Goal: Entertainment & Leisure: Browse casually

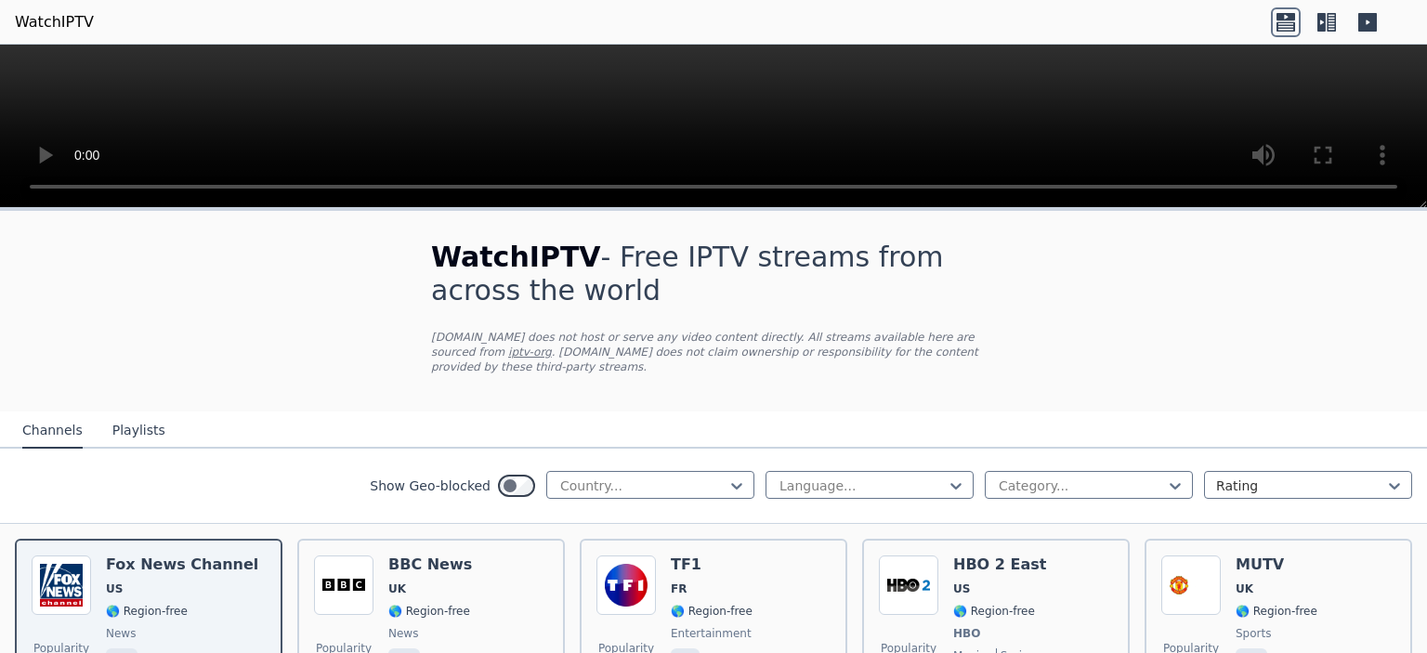
click at [625, 454] on div "Show Geo-blocked Country... Language... Category... Rating" at bounding box center [713, 486] width 1427 height 75
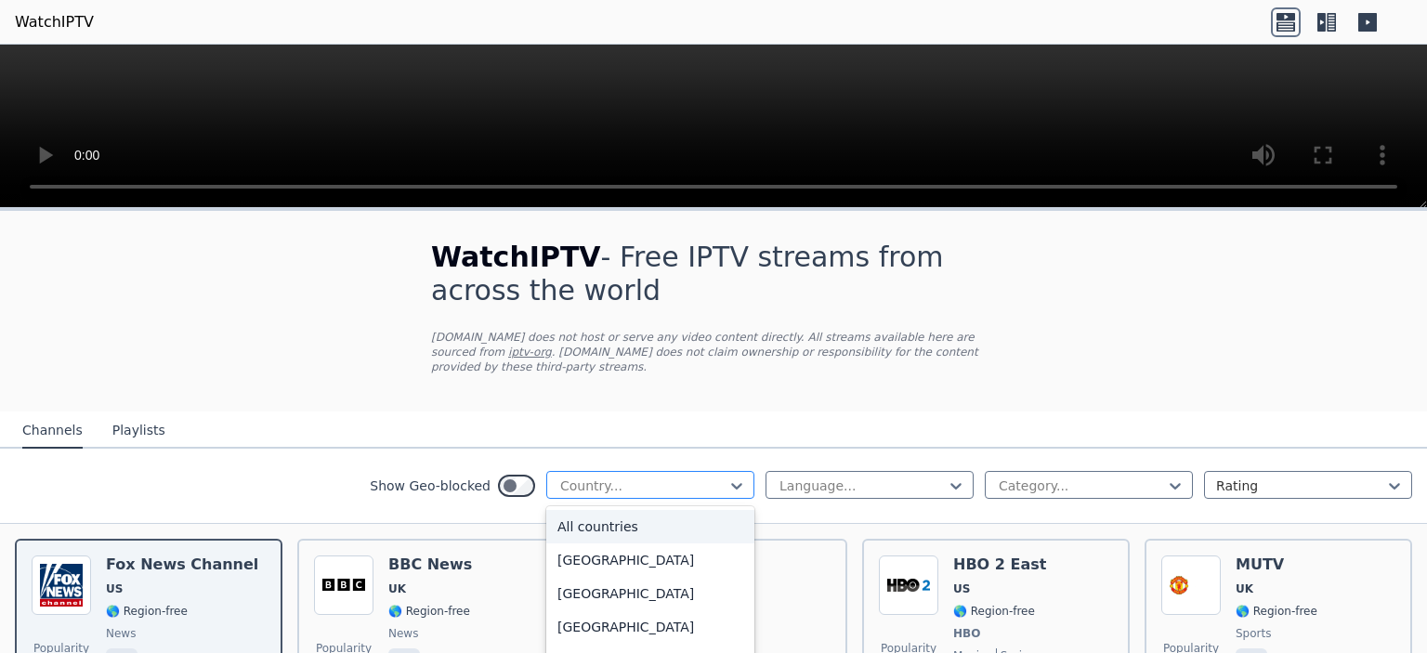
click at [625, 477] on div at bounding box center [643, 486] width 169 height 19
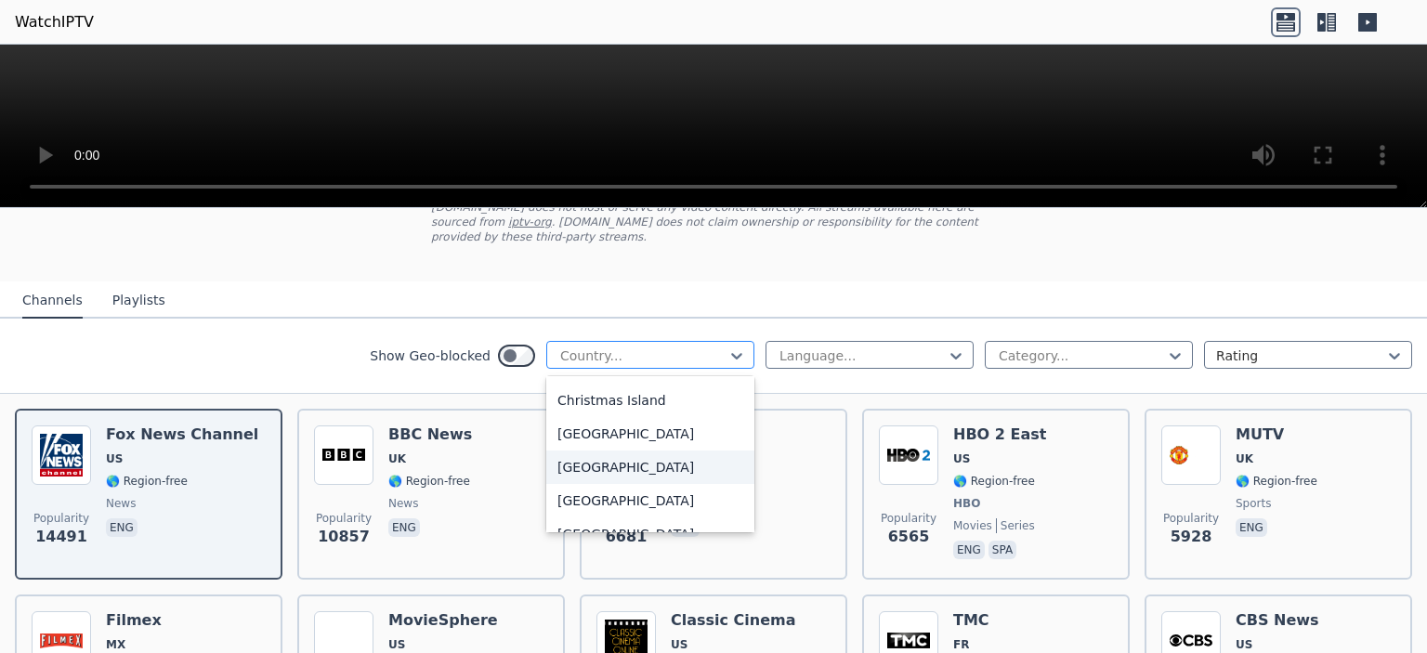
scroll to position [1431, 0]
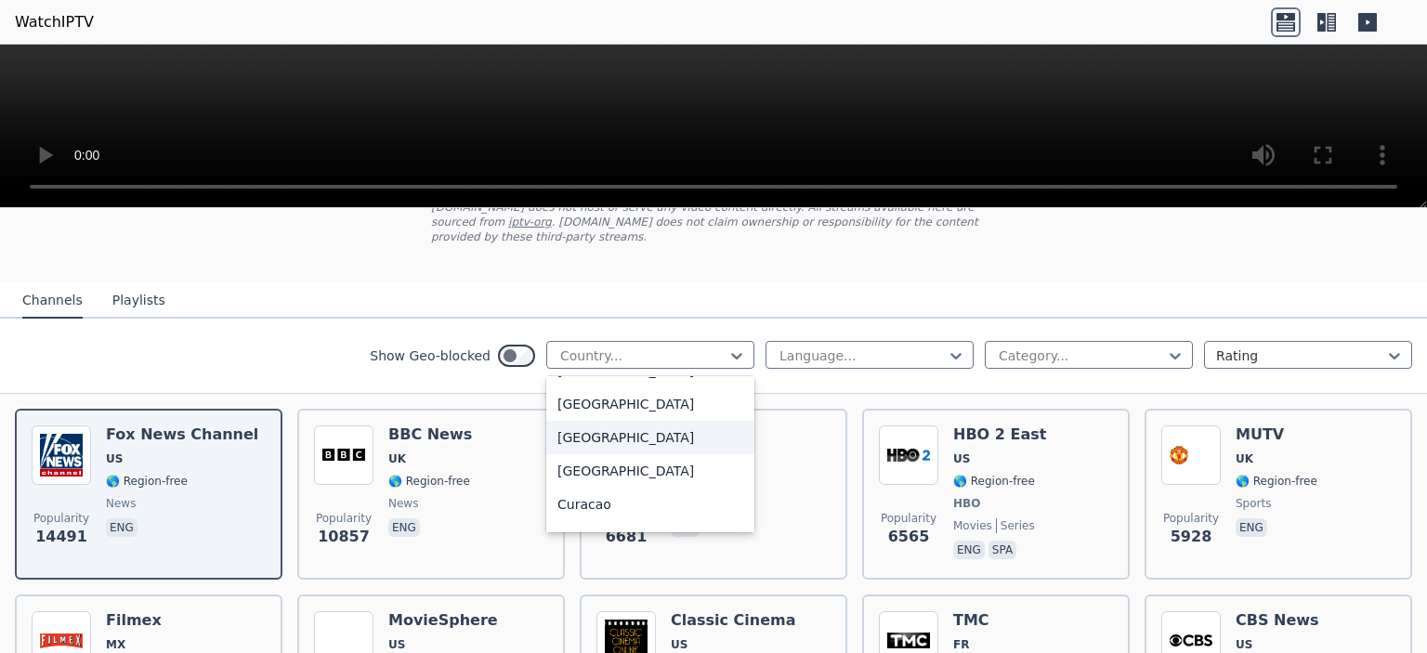
click at [584, 421] on div "Croatia" at bounding box center [650, 437] width 208 height 33
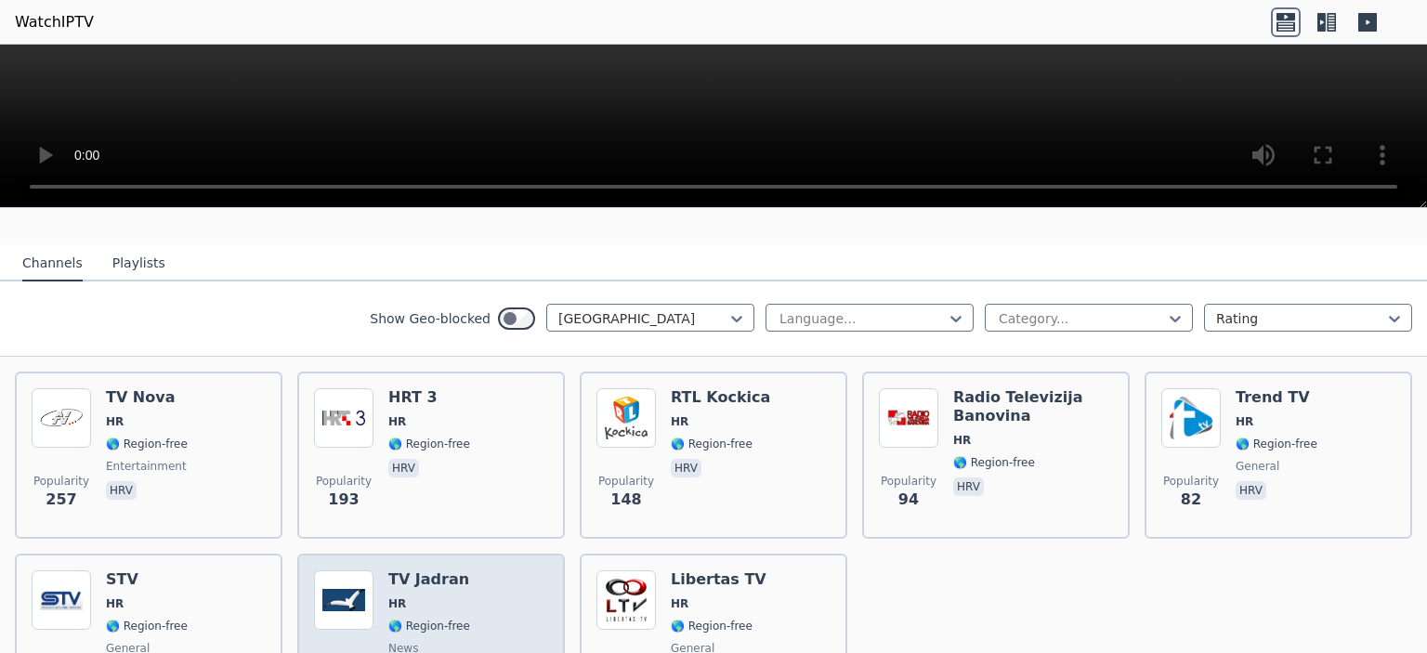
scroll to position [168, 0]
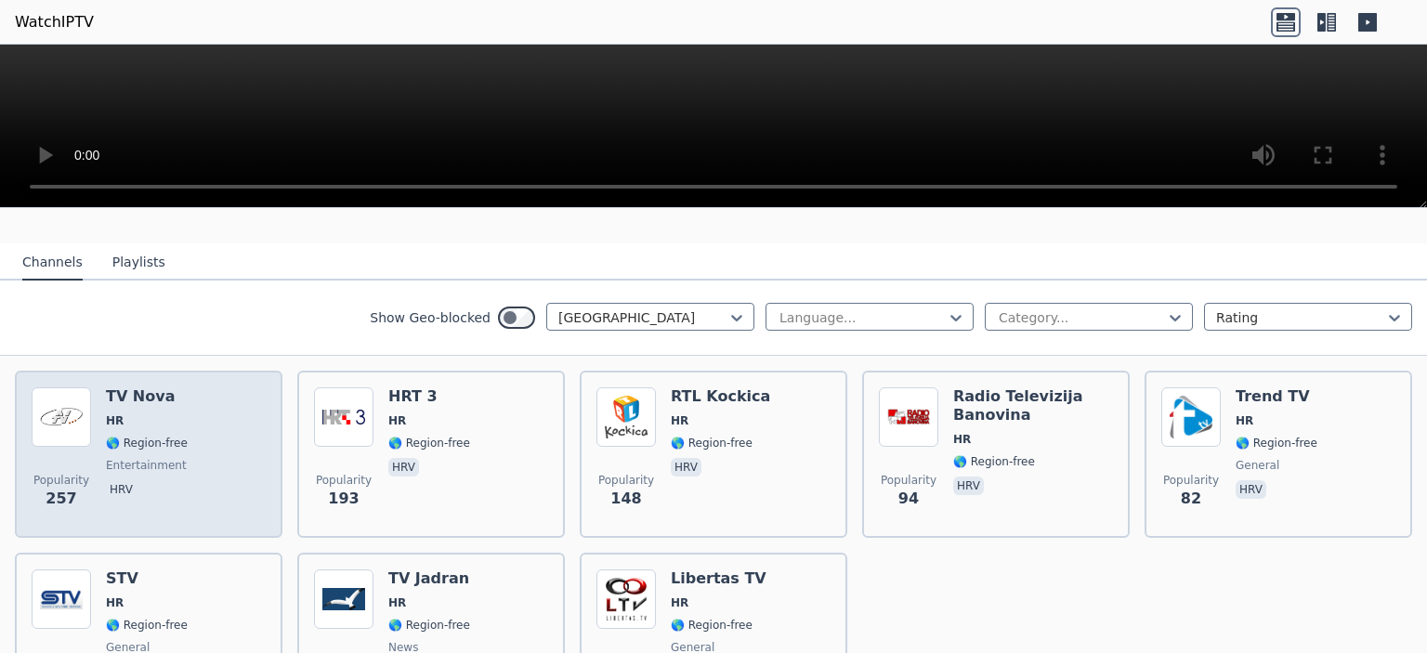
click at [245, 426] on div "Popularity 257 TV Nova HR 🌎 Region-free entertainment hrv" at bounding box center [149, 455] width 234 height 134
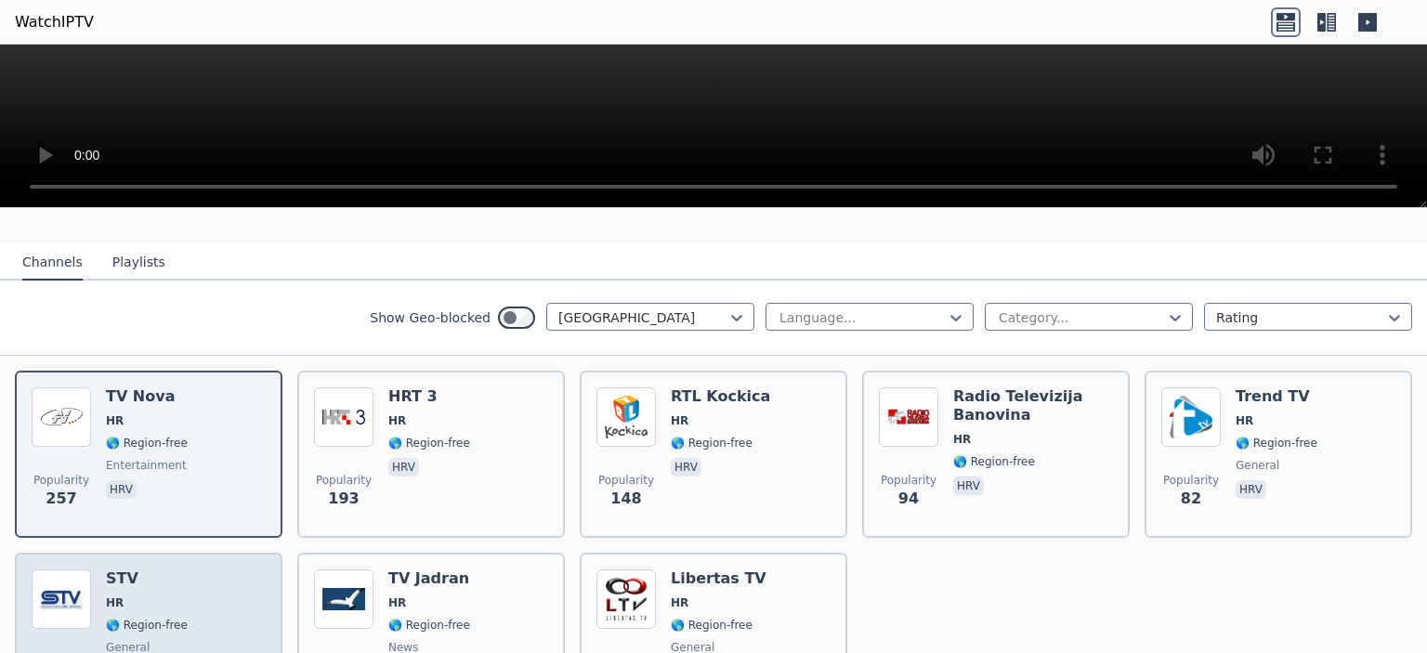
scroll to position [0, 0]
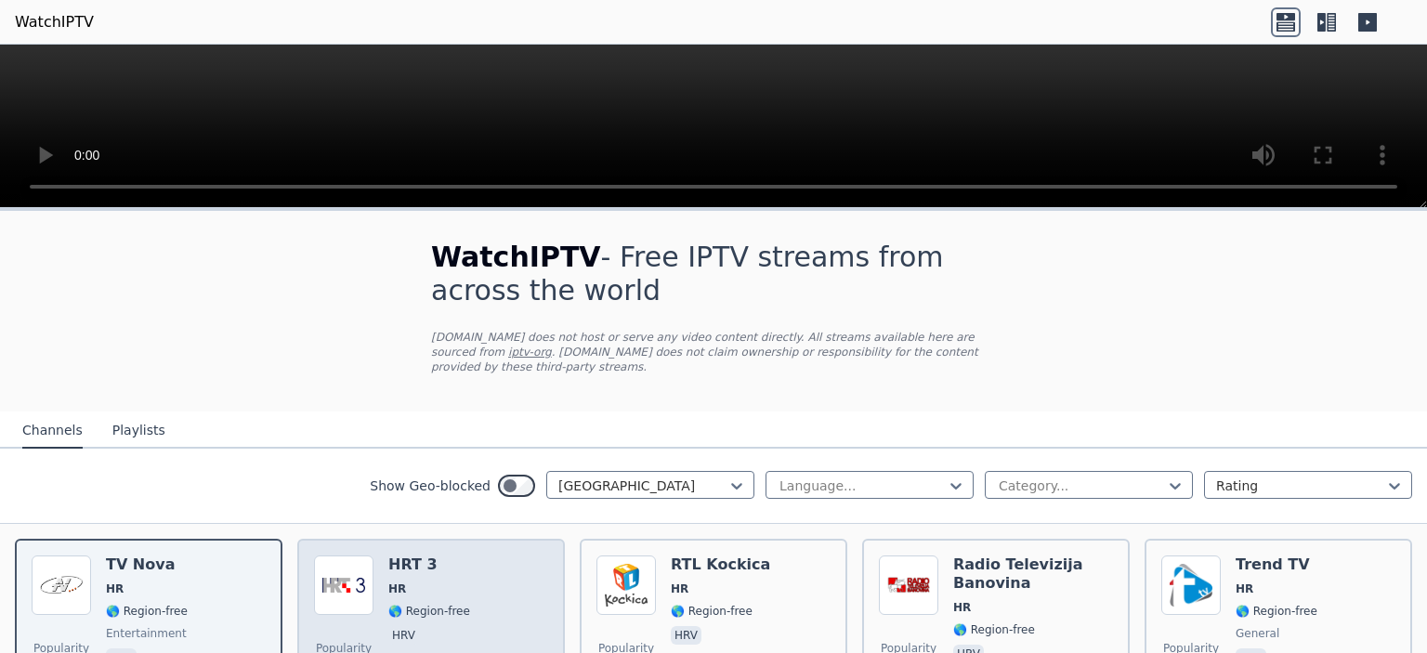
click at [437, 582] on span "HR" at bounding box center [429, 589] width 82 height 15
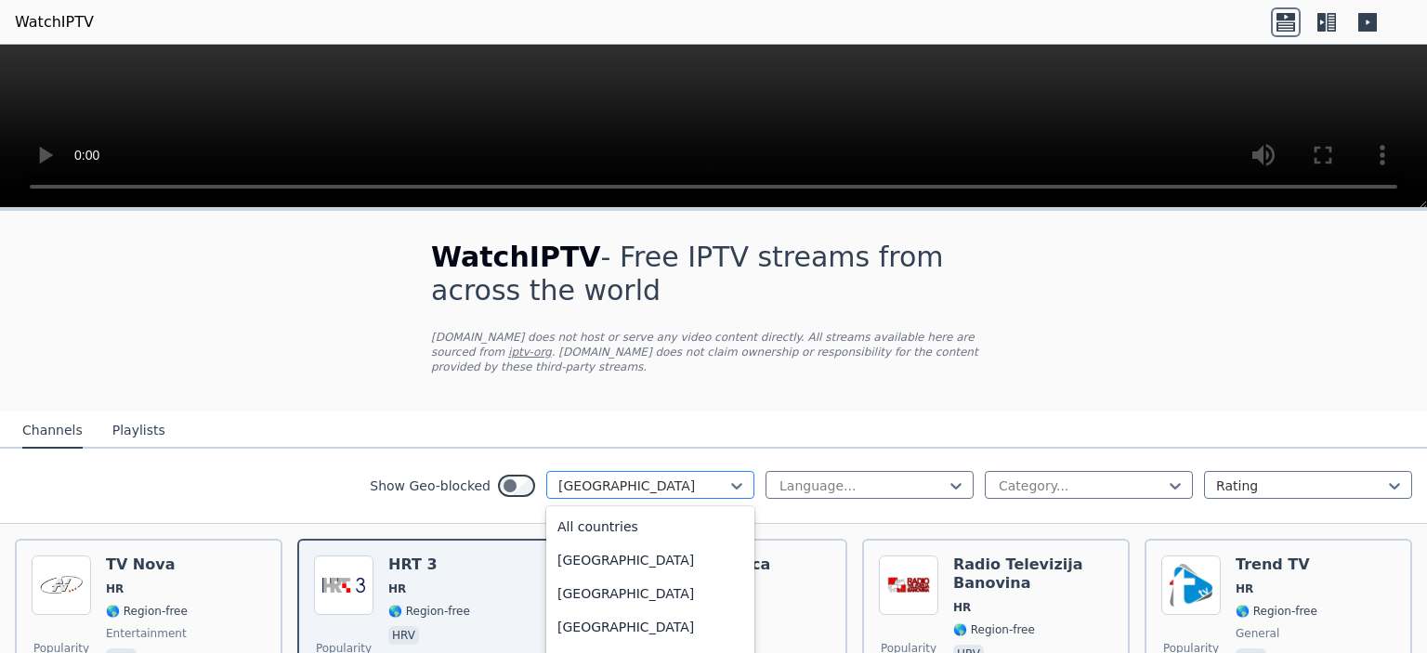
click at [606, 477] on div at bounding box center [643, 486] width 169 height 19
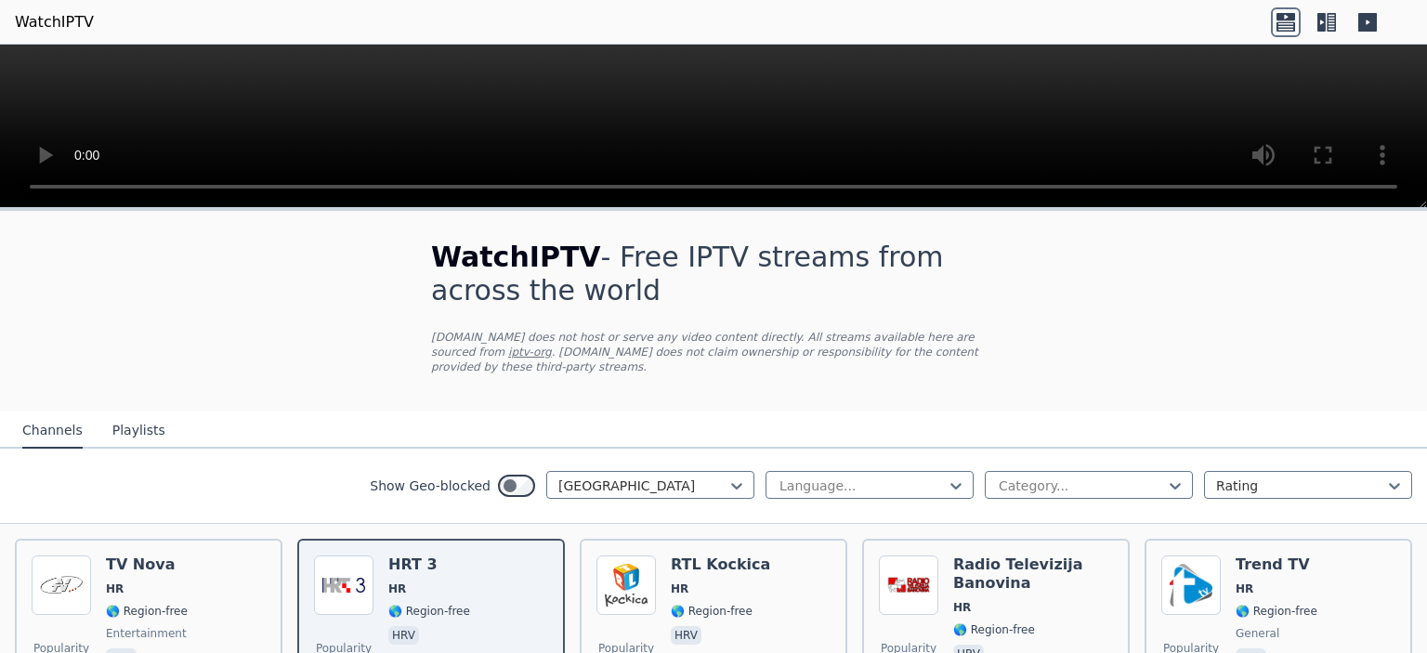
click at [112, 419] on button "Playlists" at bounding box center [138, 431] width 53 height 35
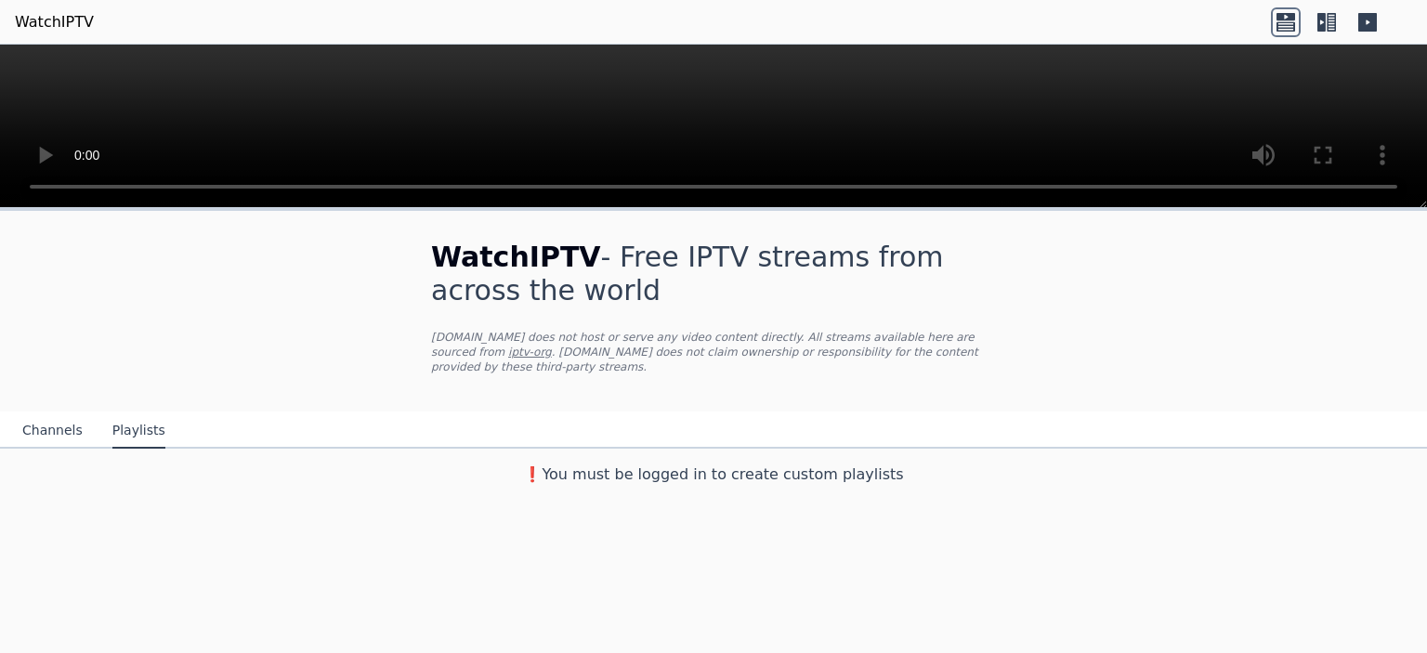
click at [59, 420] on button "Channels" at bounding box center [52, 431] width 60 height 35
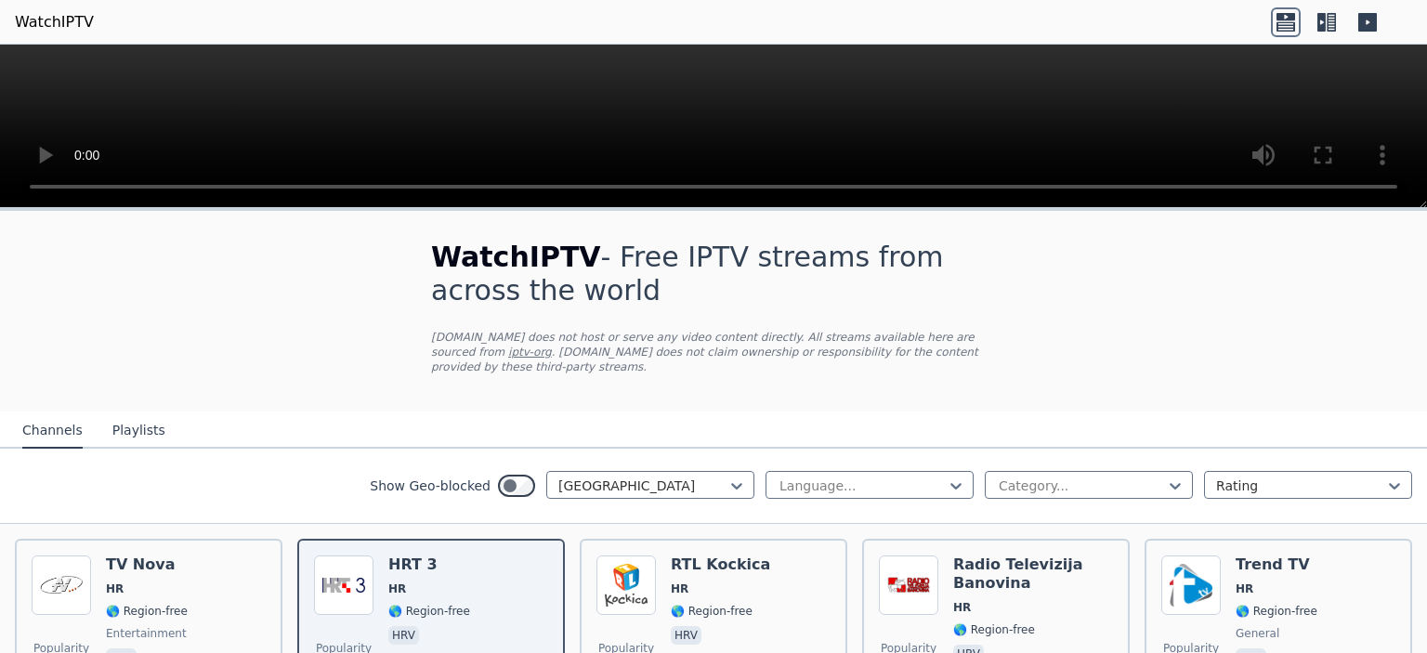
scroll to position [81, 0]
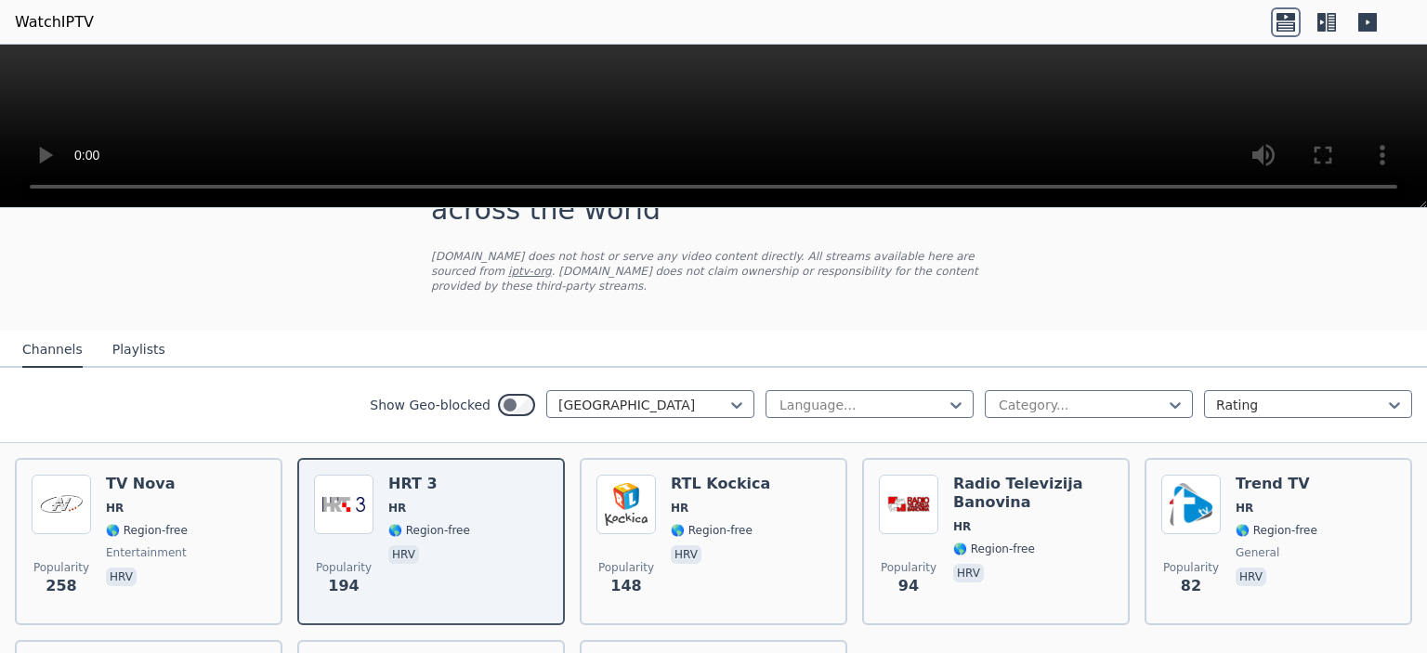
click at [612, 404] on div "Show Geo-blocked Croatia Language... Category... Rating" at bounding box center [713, 405] width 1427 height 75
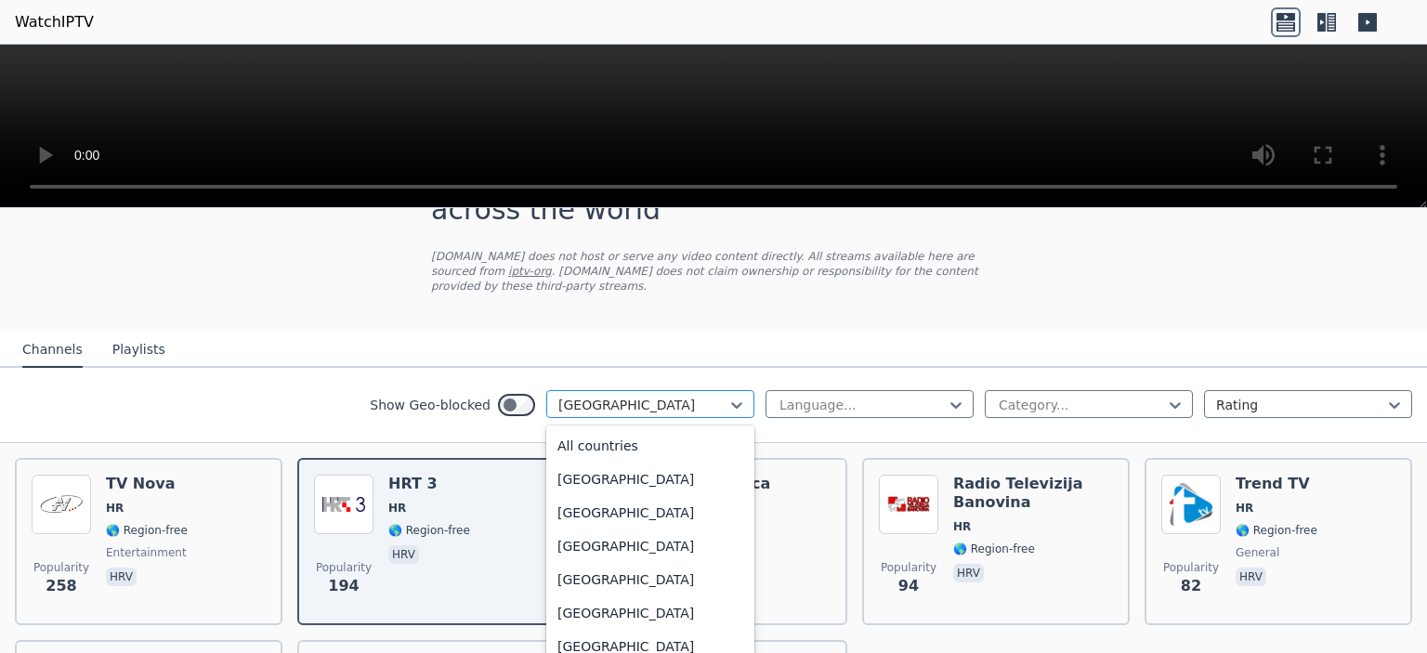
click at [623, 396] on div at bounding box center [643, 405] width 169 height 19
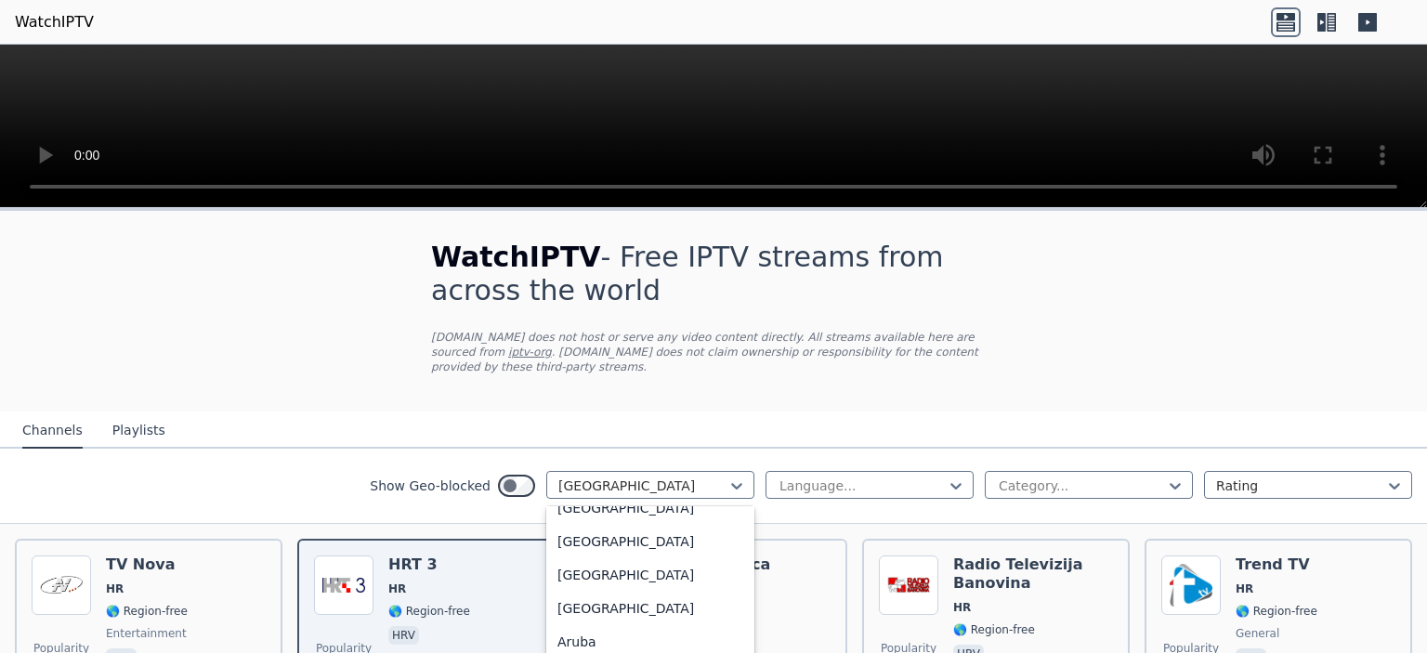
scroll to position [0, 0]
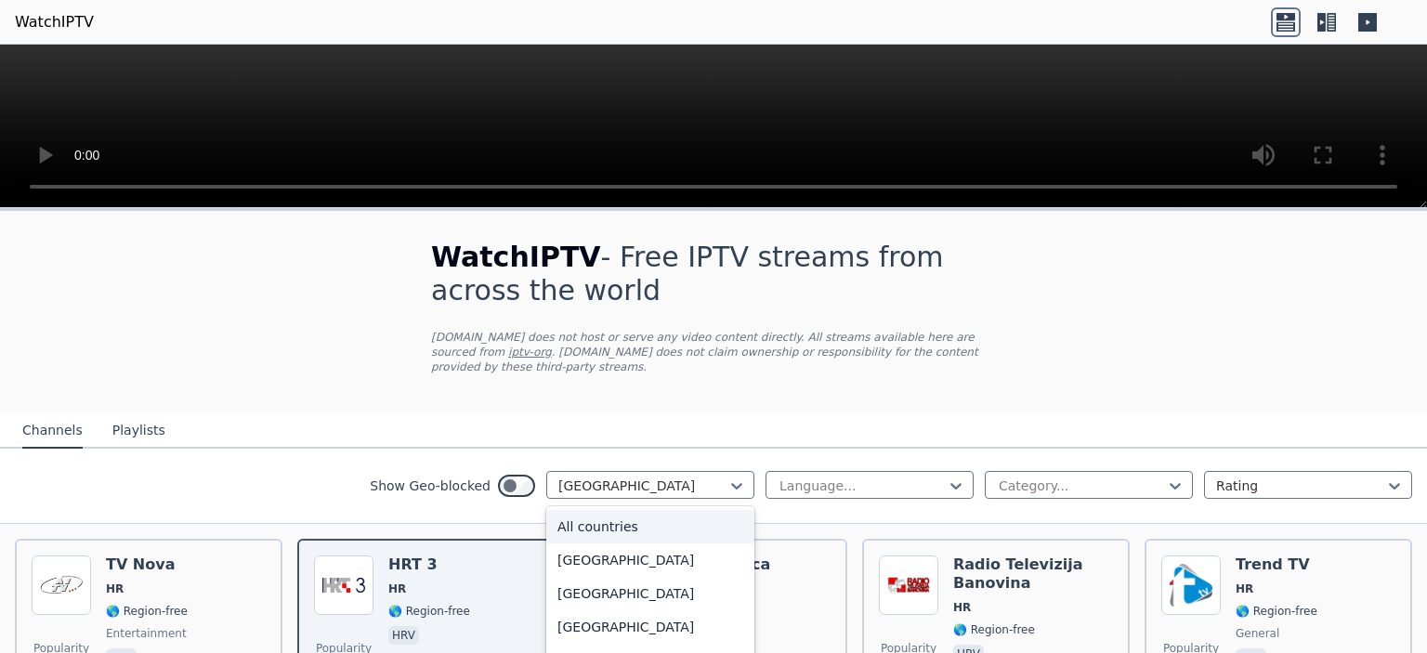
click at [600, 510] on div "All countries" at bounding box center [650, 526] width 208 height 33
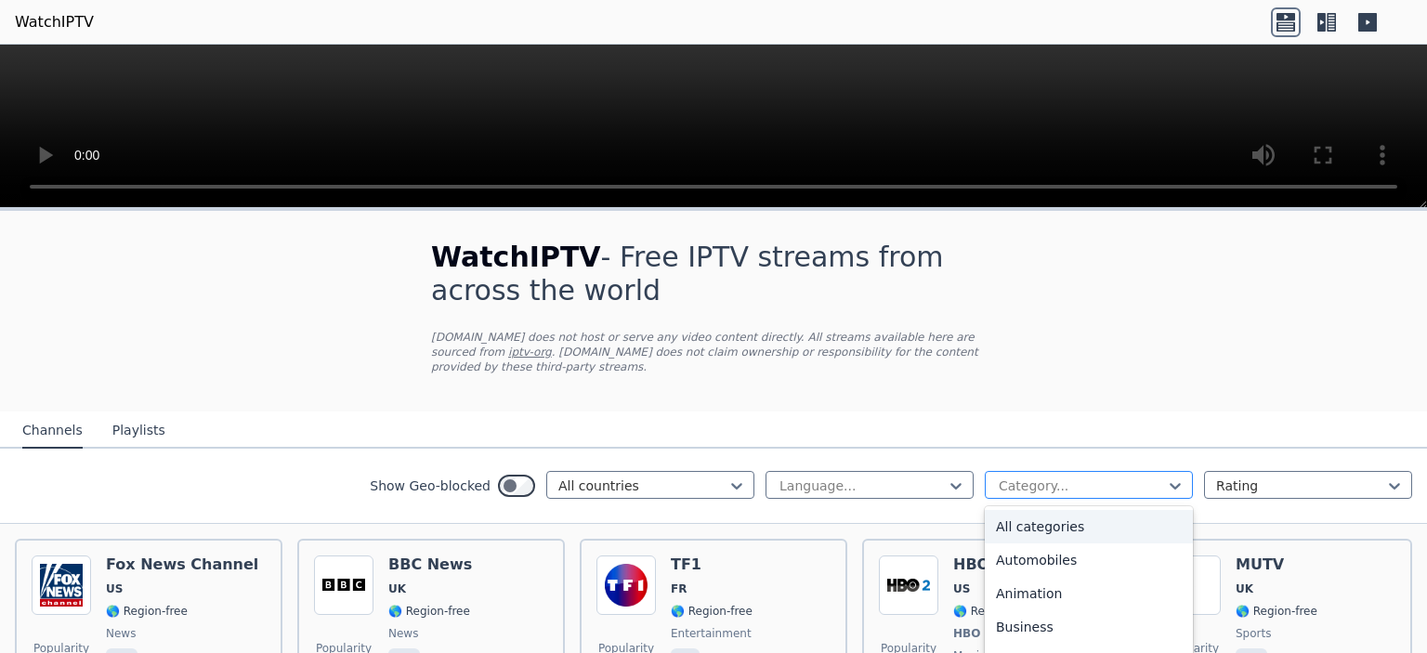
click at [1030, 477] on div at bounding box center [1081, 486] width 169 height 19
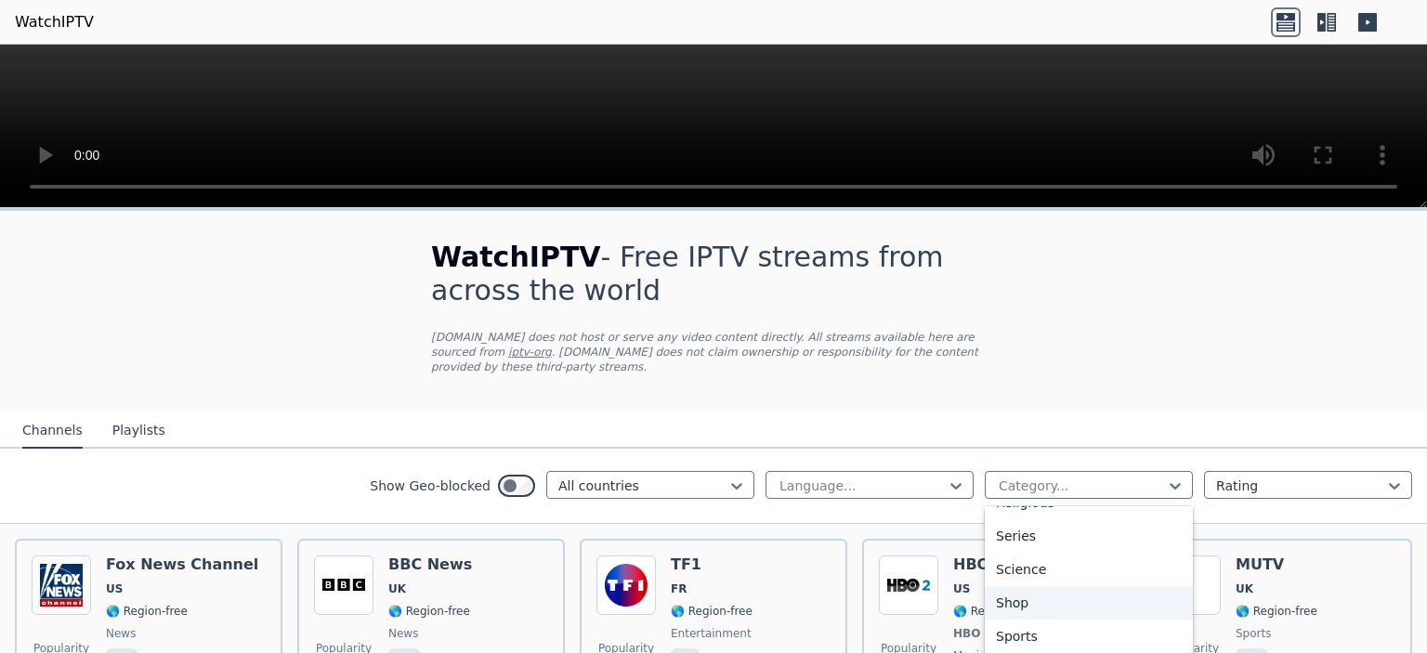
scroll to position [734, 0]
click at [1048, 579] on div "Sports" at bounding box center [1089, 595] width 208 height 33
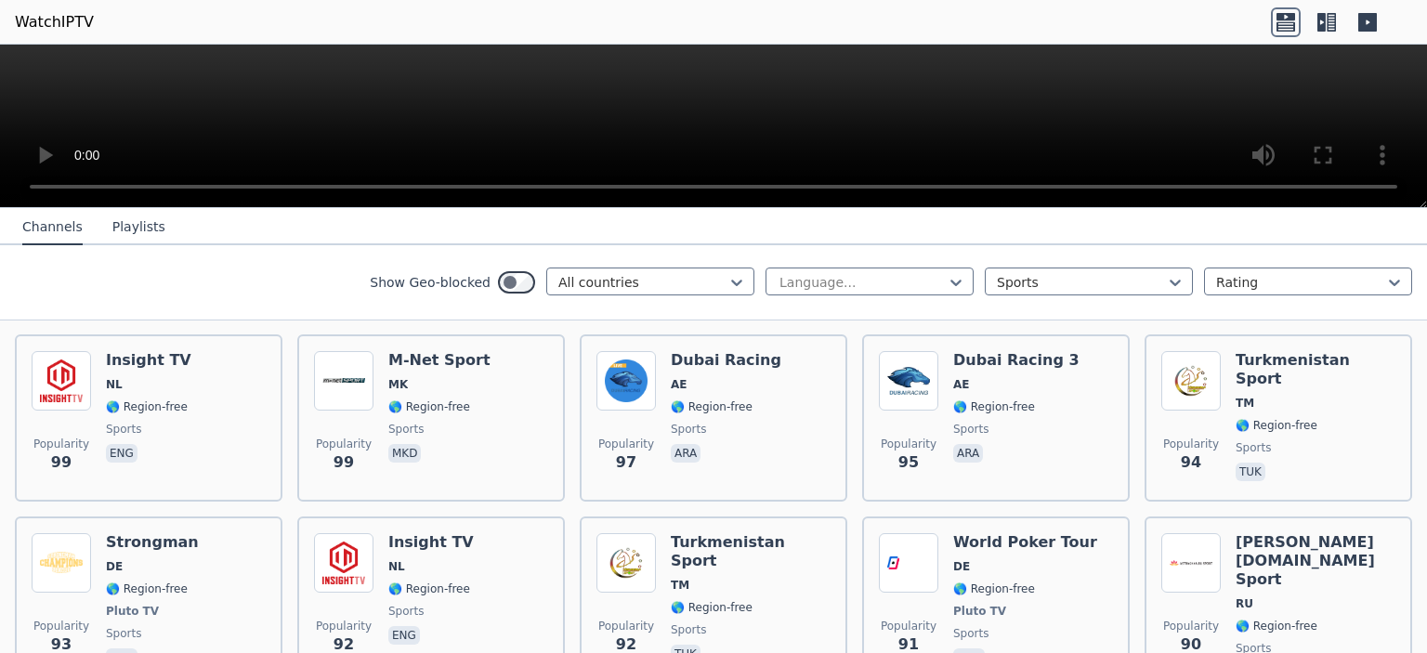
scroll to position [3698, 0]
